Goal: Use online tool/utility: Utilize a website feature to perform a specific function

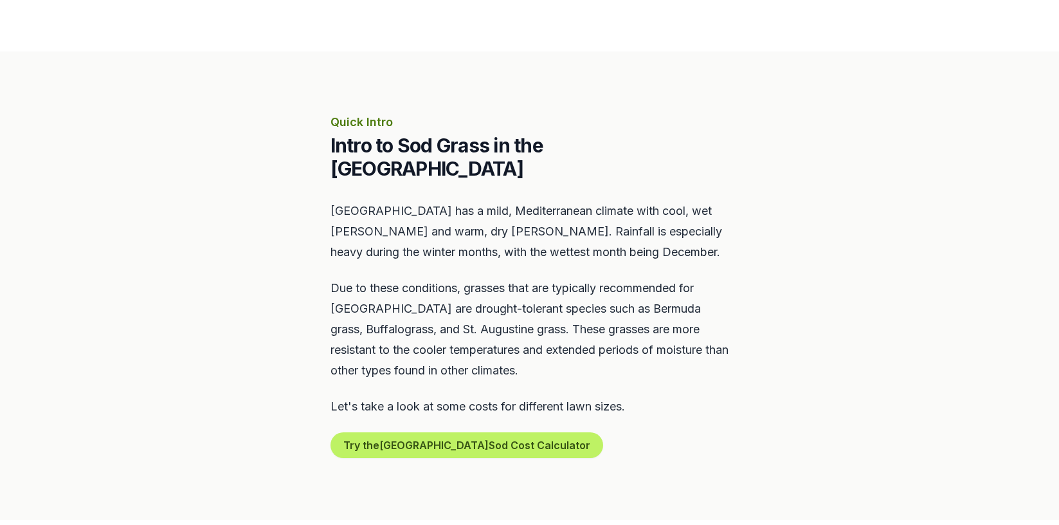
scroll to position [491, 0]
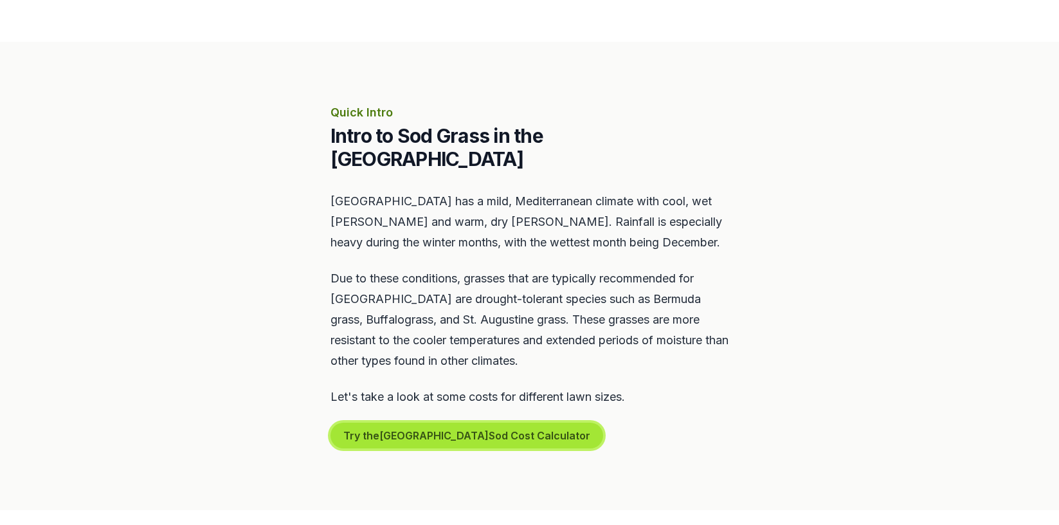
click at [435, 423] on button "Try the San Francisco Sod Cost Calculator" at bounding box center [467, 436] width 273 height 26
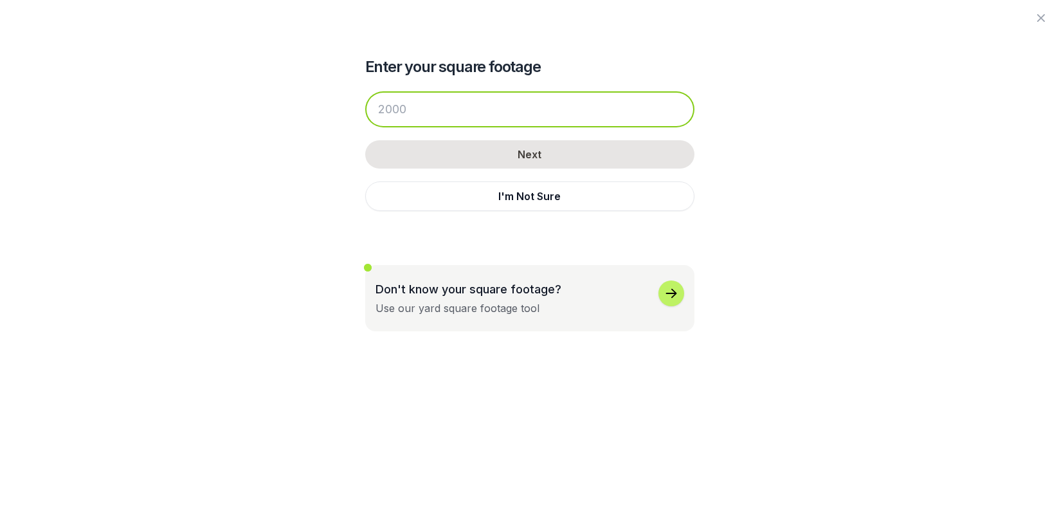
click at [419, 113] on input "number" at bounding box center [529, 109] width 329 height 36
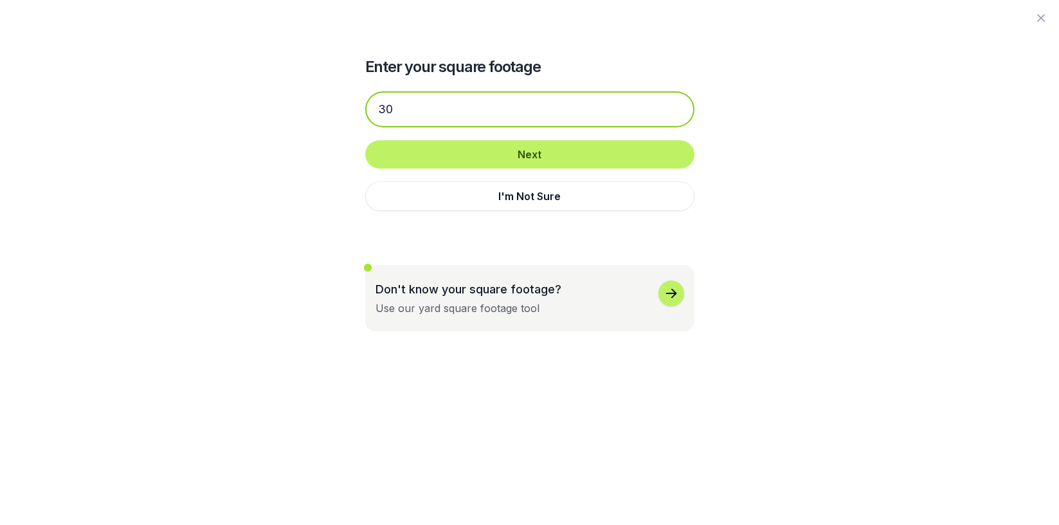
type input "3"
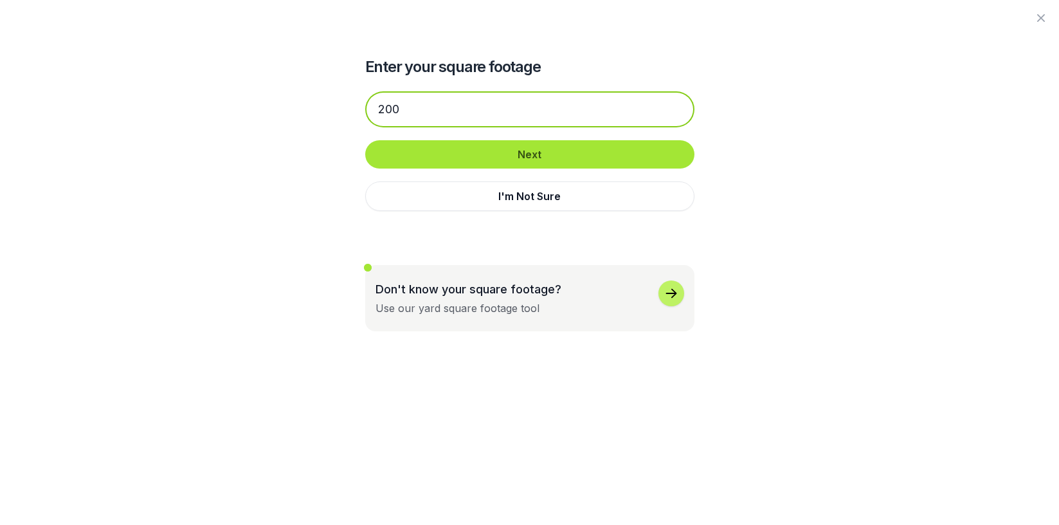
type input "200"
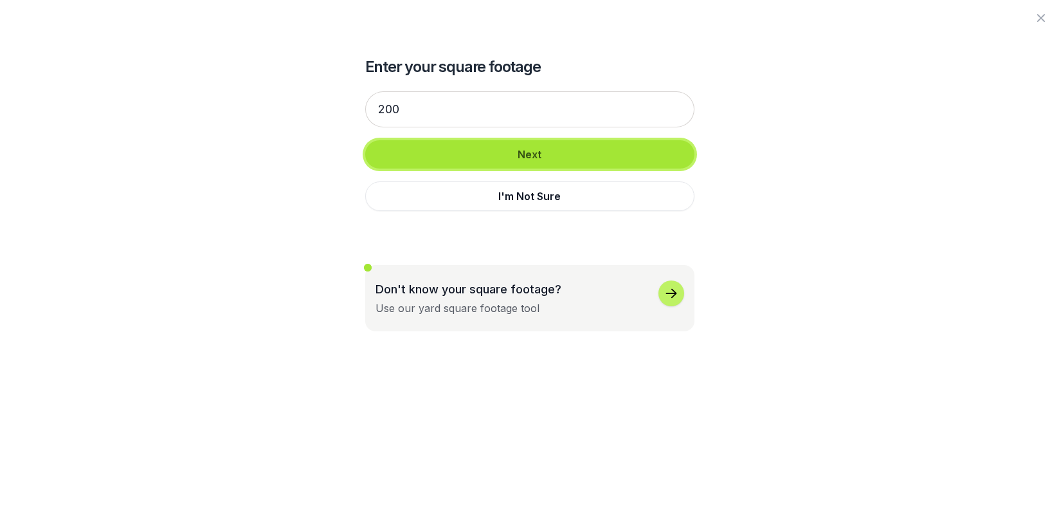
click at [421, 157] on button "Next" at bounding box center [529, 154] width 329 height 28
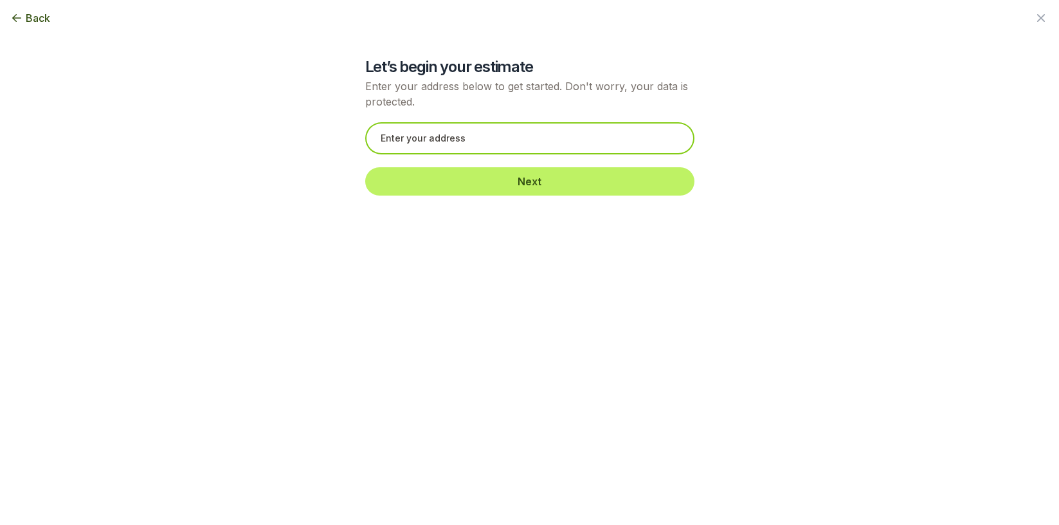
click at [487, 141] on input "text" at bounding box center [529, 138] width 329 height 32
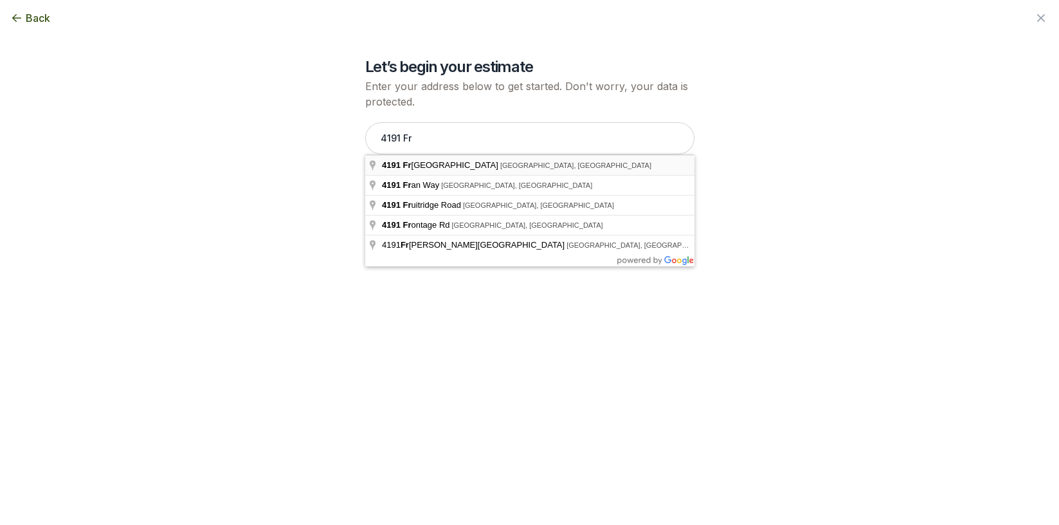
type input "[STREET_ADDRESS]"
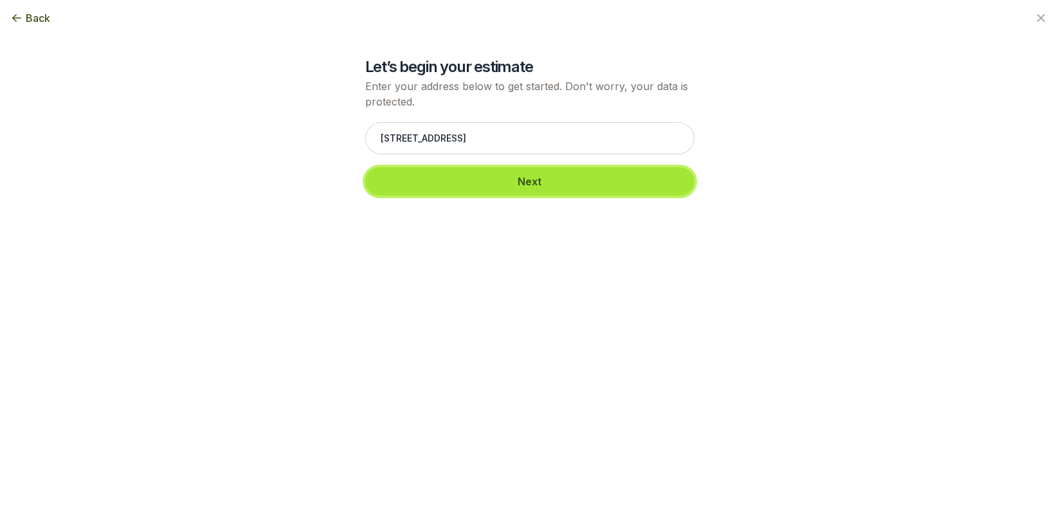
click at [485, 177] on button "Next" at bounding box center [529, 181] width 329 height 28
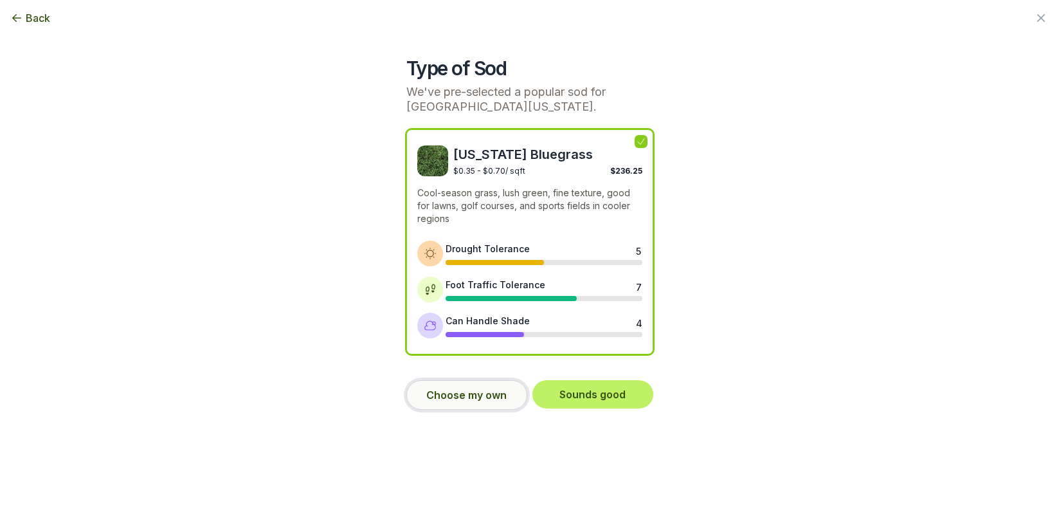
click at [458, 399] on button "Choose my own" at bounding box center [466, 395] width 121 height 30
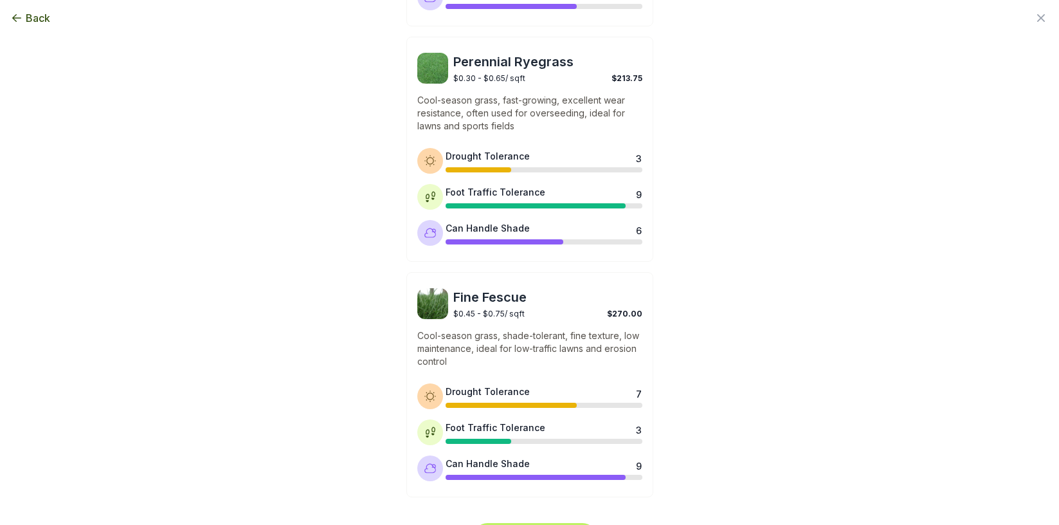
scroll to position [568, 0]
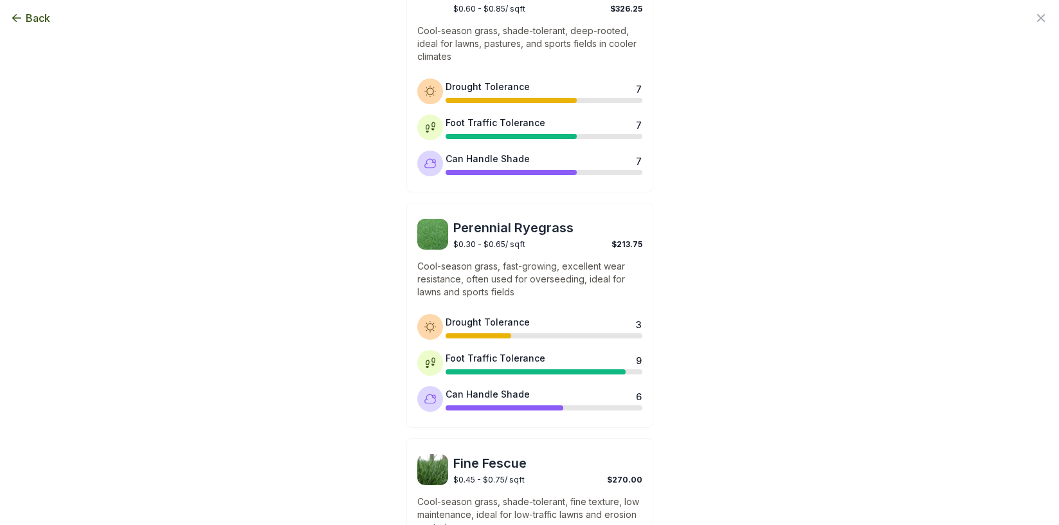
scroll to position [600, 0]
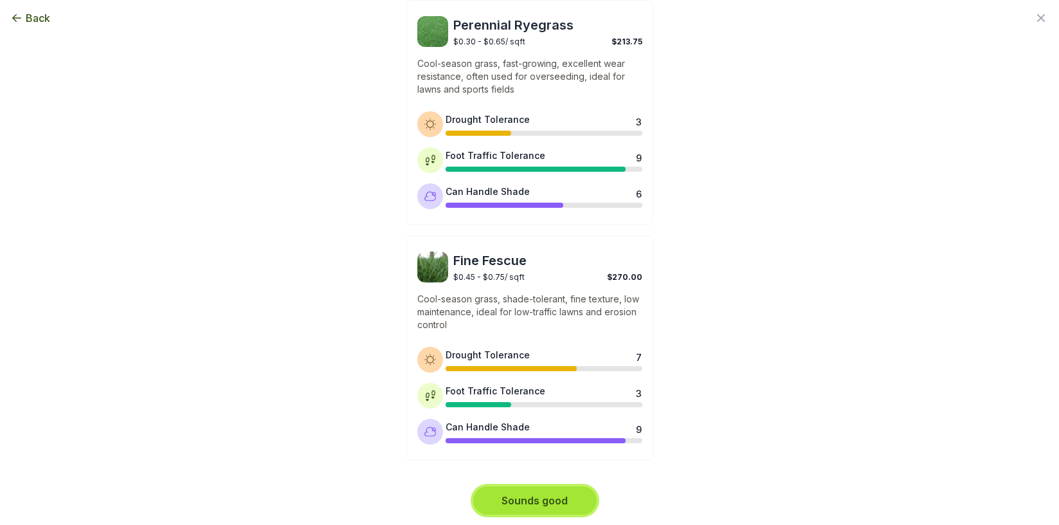
click at [534, 499] on button "Sounds good" at bounding box center [534, 500] width 123 height 28
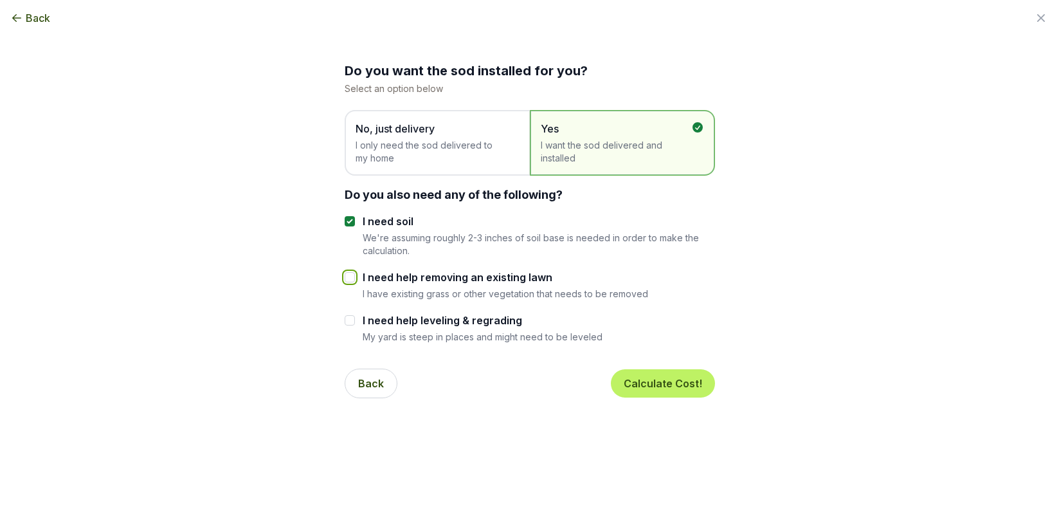
click at [354, 278] on input "I need help removing an existing lawn" at bounding box center [350, 277] width 10 height 10
checkbox input "true"
click at [659, 379] on button "Calculate Cost!" at bounding box center [663, 383] width 104 height 28
